Goal: Transaction & Acquisition: Purchase product/service

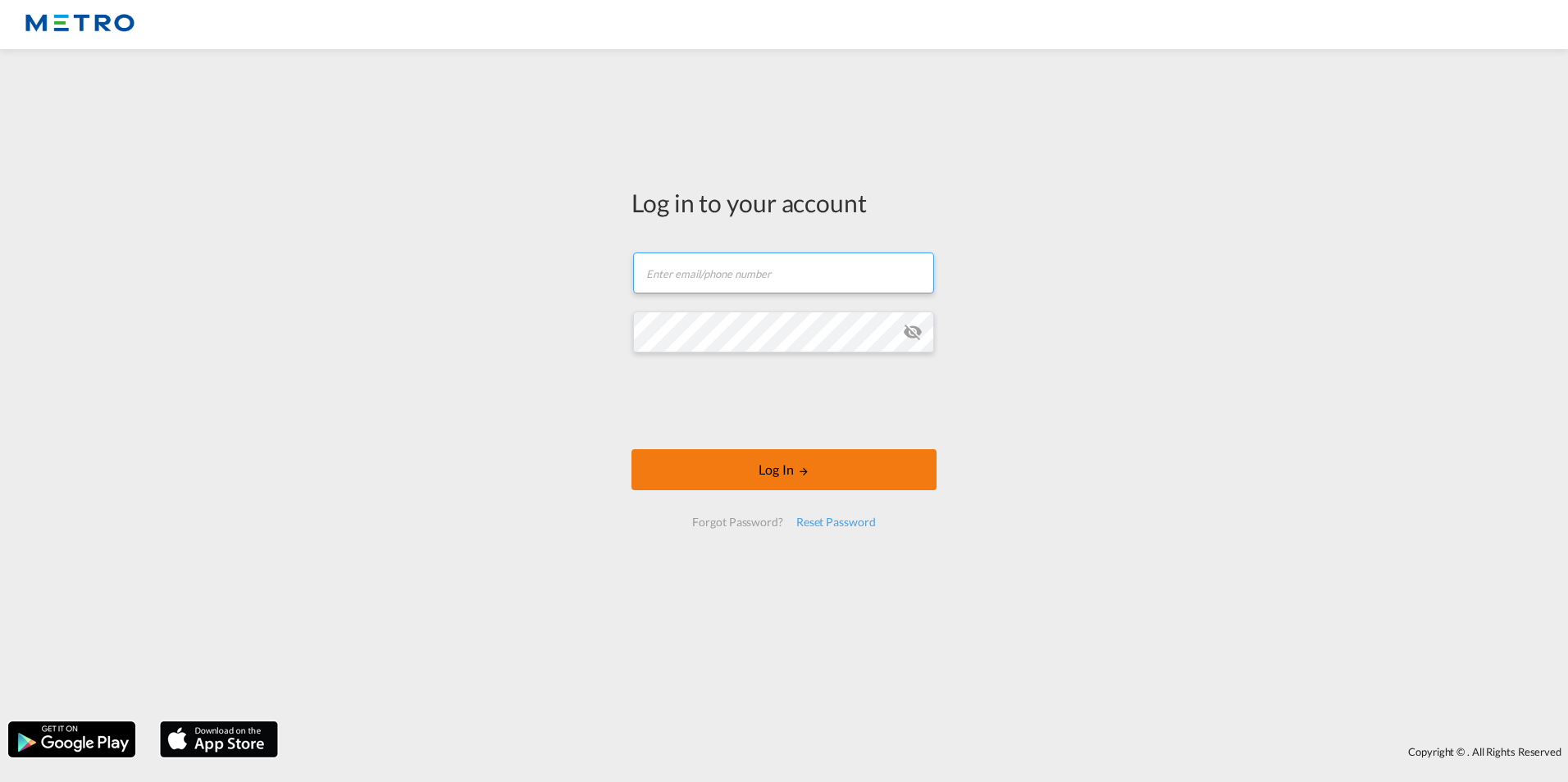
type input "[PERSON_NAME][EMAIL_ADDRESS][PERSON_NAME][DOMAIN_NAME]"
click at [855, 450] on button "Log In" at bounding box center [784, 470] width 305 height 41
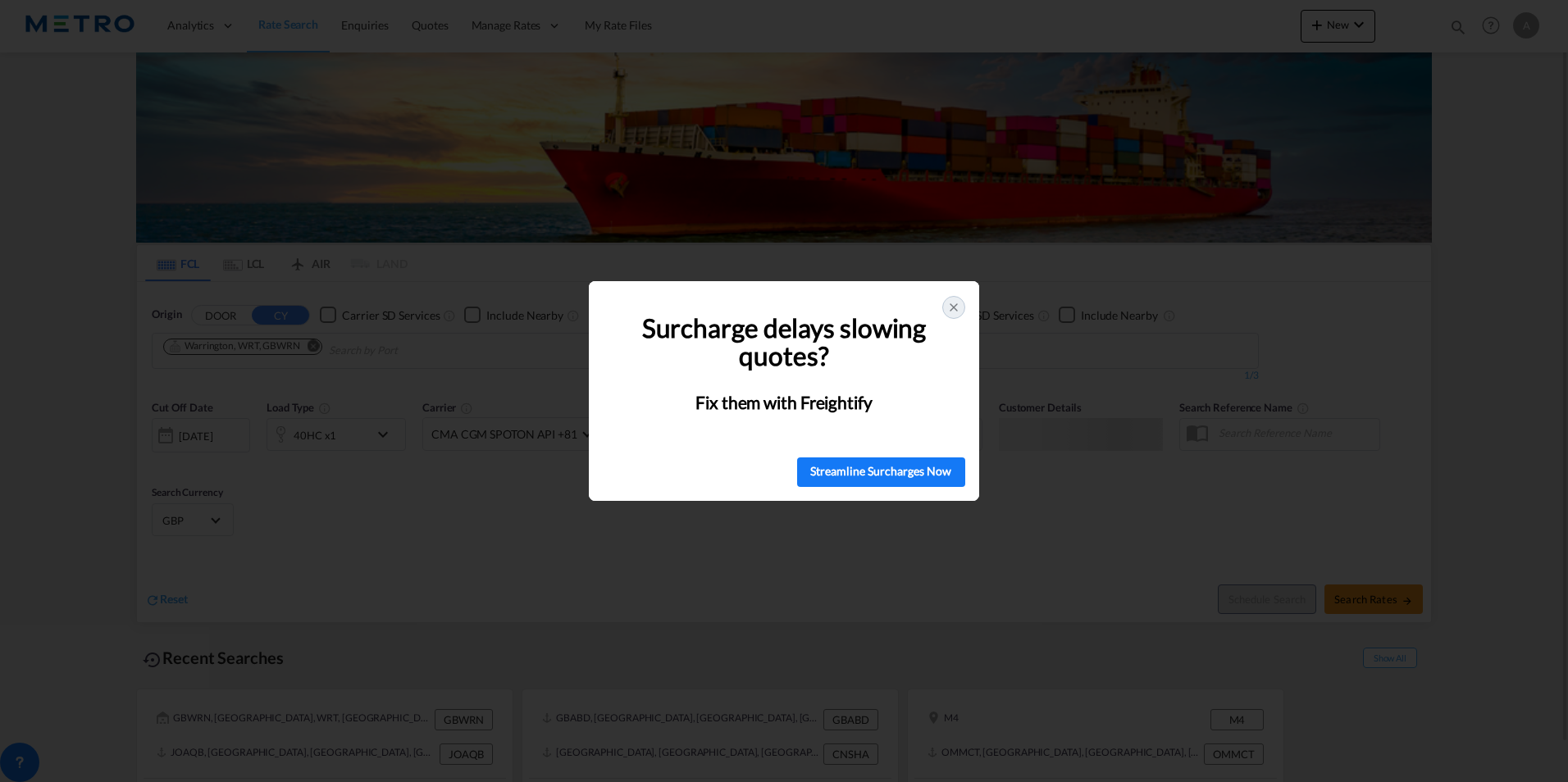
click at [943, 302] on div at bounding box center [954, 307] width 23 height 23
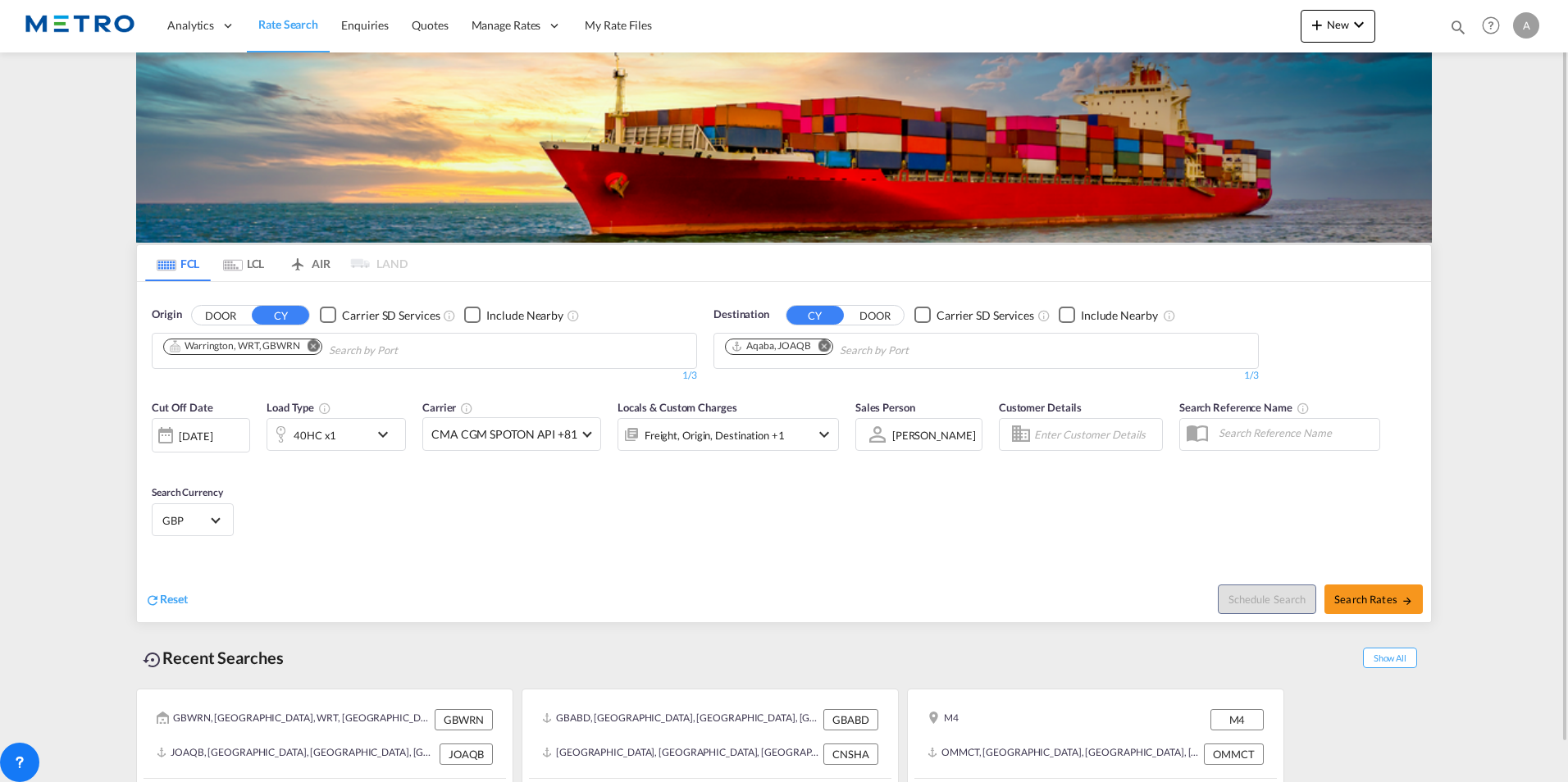
drag, startPoint x: 318, startPoint y: 349, endPoint x: 305, endPoint y: 347, distance: 13.2
click at [317, 349] on md-icon "Remove" at bounding box center [313, 345] width 12 height 12
click at [238, 324] on button "DOOR" at bounding box center [221, 315] width 58 height 19
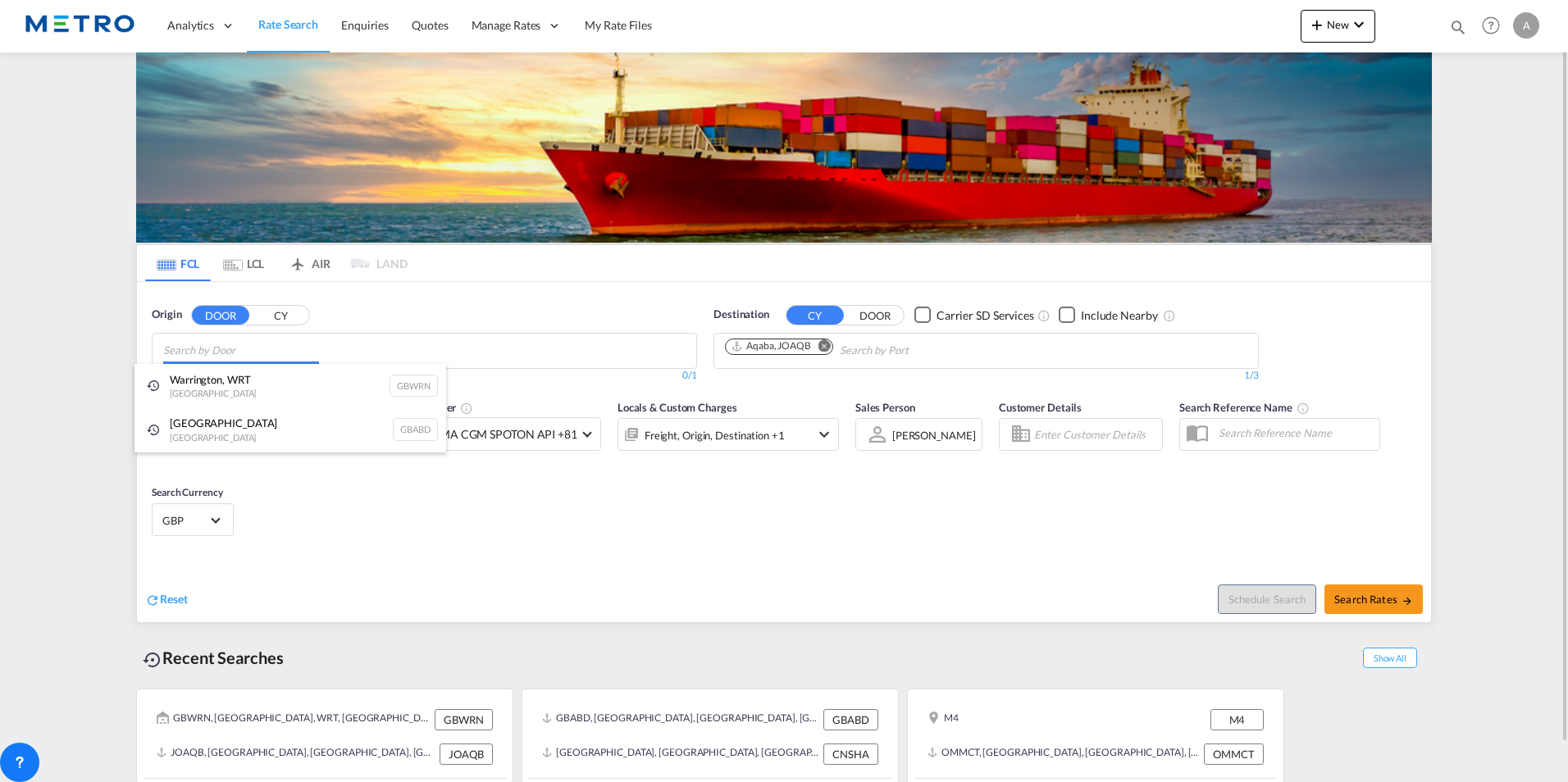
click at [249, 352] on body "Analytics Reports Dashboard Rate Search Enquiries Quotes" at bounding box center [784, 391] width 1568 height 782
drag, startPoint x: 228, startPoint y: 354, endPoint x: 130, endPoint y: 351, distance: 98.0
drag, startPoint x: 229, startPoint y: 350, endPoint x: 126, endPoint y: 342, distance: 103.3
click at [126, 342] on body "Analytics Reports Dashboard Rate Search Enquiries Quotes" at bounding box center [784, 391] width 1568 height 782
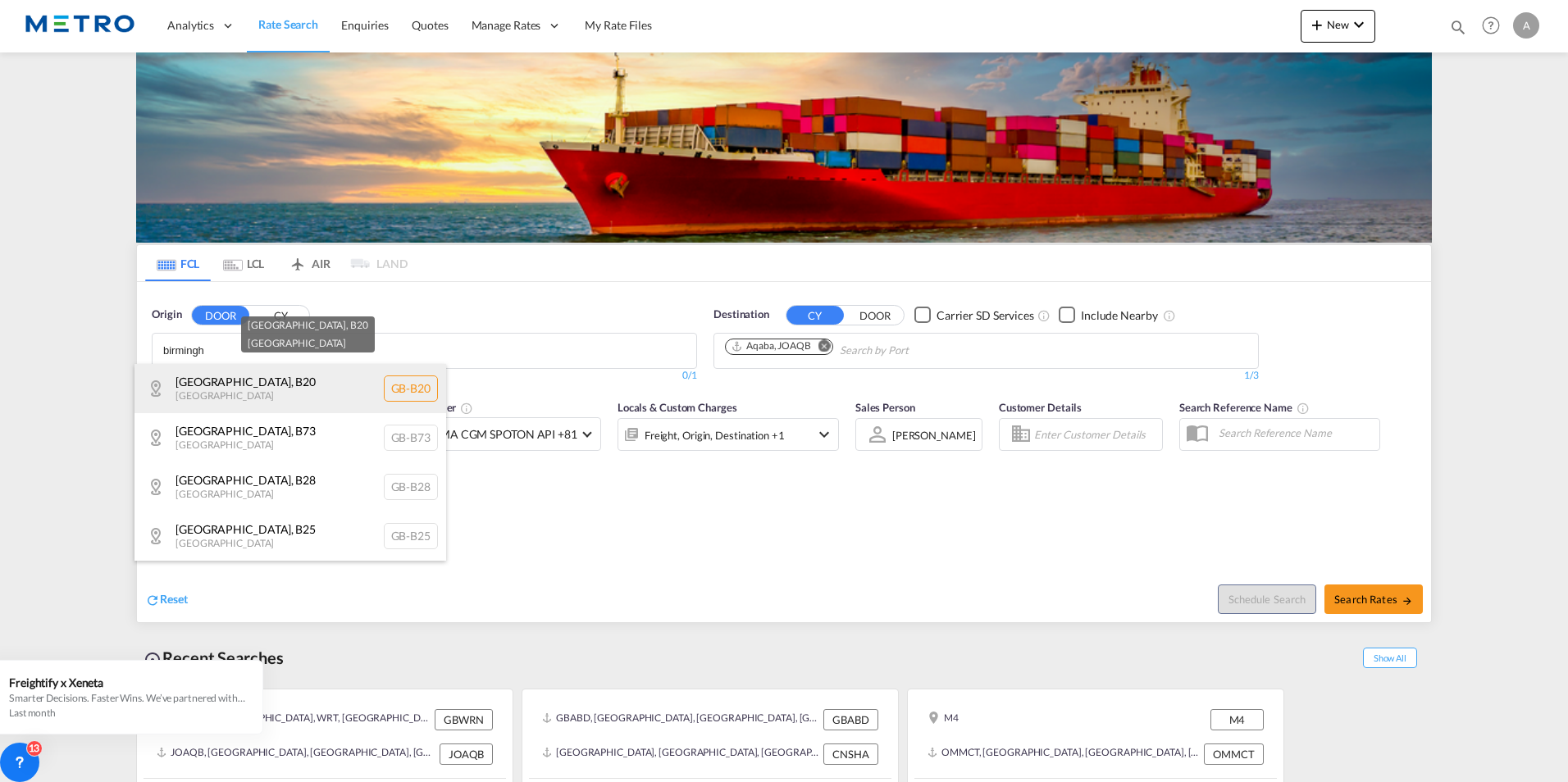
type input "birmingh"
click at [275, 402] on div "[GEOGRAPHIC_DATA] , B20 [GEOGRAPHIC_DATA] [GEOGRAPHIC_DATA]-B20" at bounding box center [290, 389] width 312 height 49
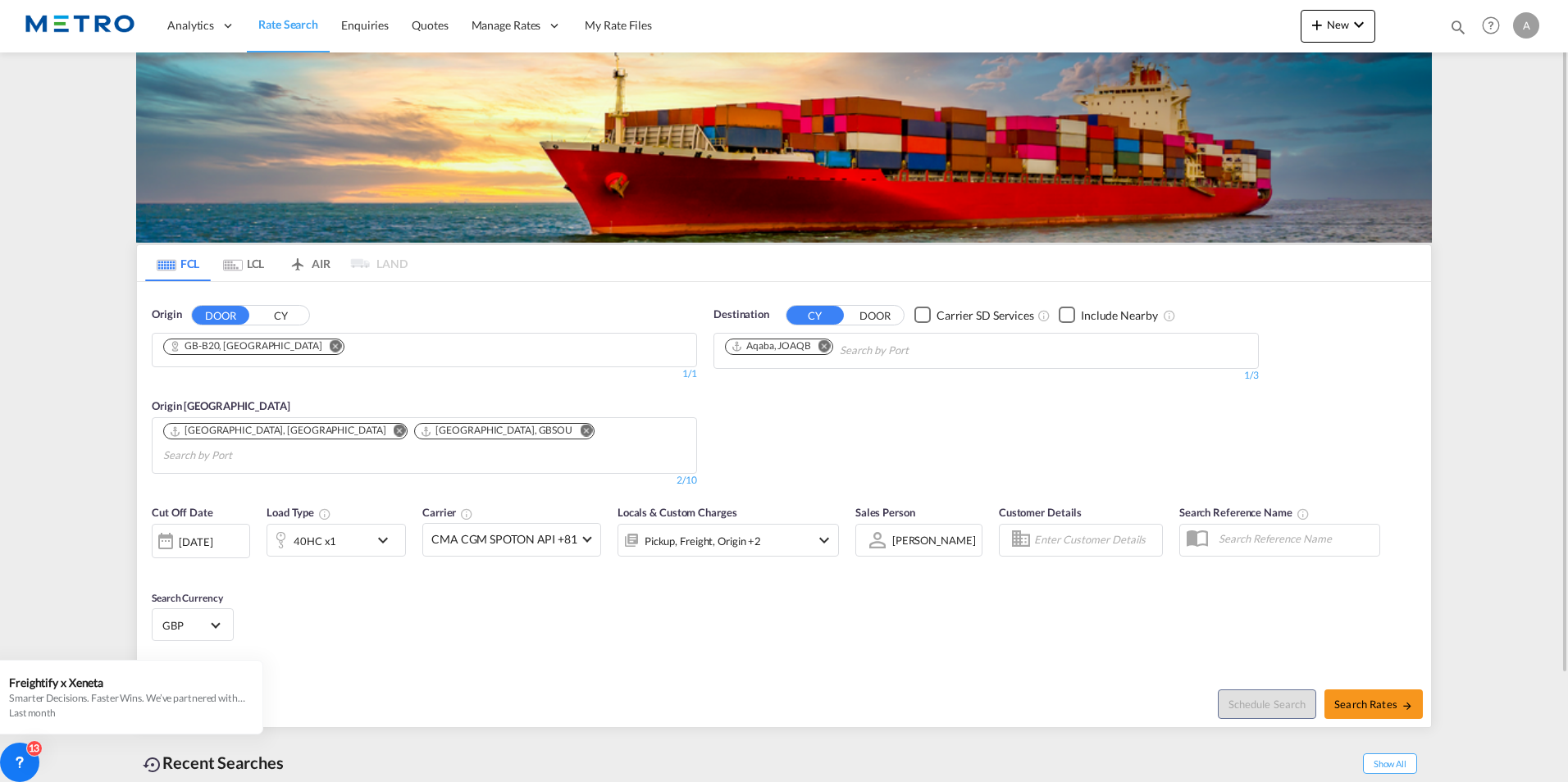
click at [824, 344] on md-icon "Remove" at bounding box center [824, 345] width 12 height 12
click at [824, 344] on body "Analytics Reports Dashboard Rate Search Enquiries Quotes" at bounding box center [784, 391] width 1568 height 782
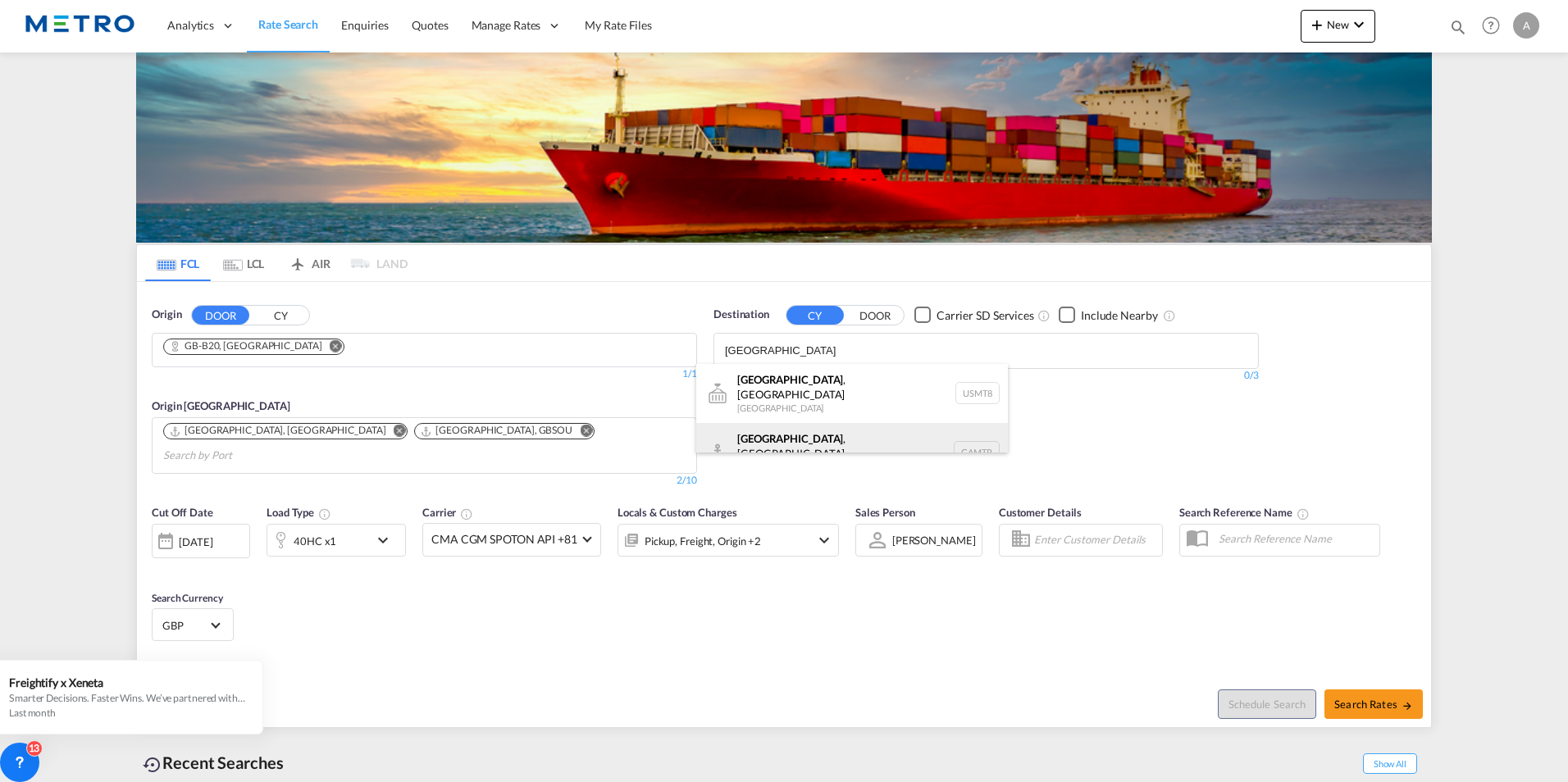
type input "[GEOGRAPHIC_DATA]"
click at [793, 440] on div "[GEOGRAPHIC_DATA] , [GEOGRAPHIC_DATA] [GEOGRAPHIC_DATA] CAMTR" at bounding box center [852, 452] width 312 height 59
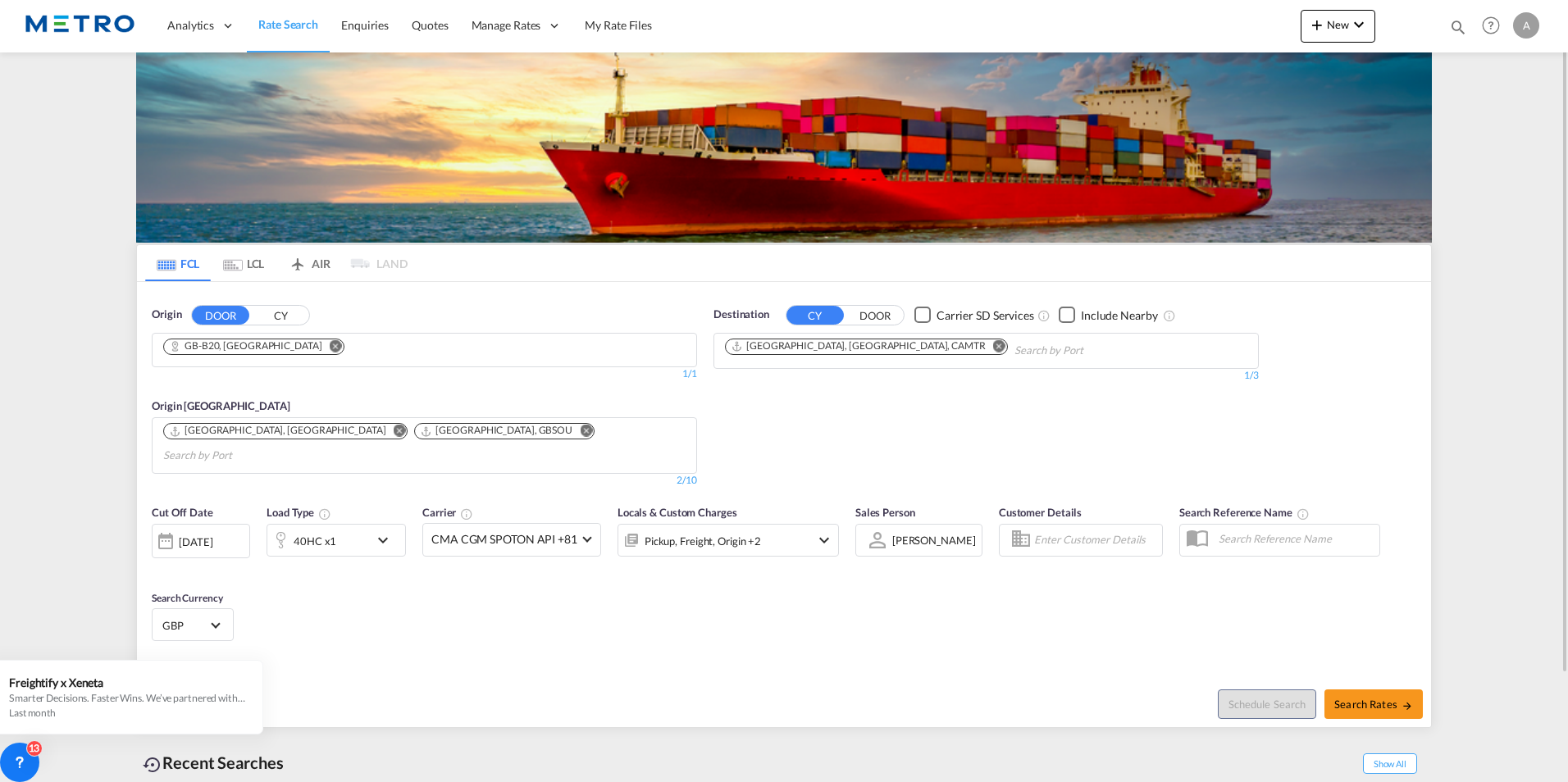
click at [451, 575] on div "Cut Off Date [DATE] [DATE] Load Type 40HC x1 Carrier CMA CGM SPOTON API +81 Onl…" at bounding box center [784, 576] width 1294 height 160
click at [1363, 699] on div "Schedule Search Search Rates" at bounding box center [1110, 695] width 643 height 63
click at [1363, 693] on button "Search Rates" at bounding box center [1373, 704] width 98 height 30
type input "B20 to CAMTR / [DATE]"
